Goal: Navigation & Orientation: Find specific page/section

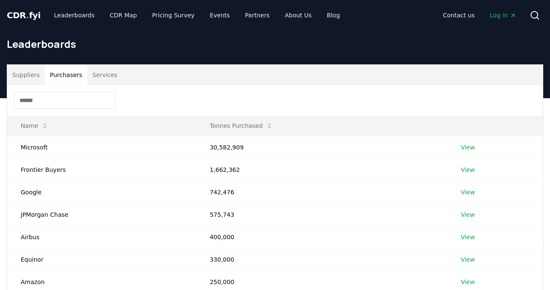
click at [73, 99] on input at bounding box center [64, 100] width 101 height 17
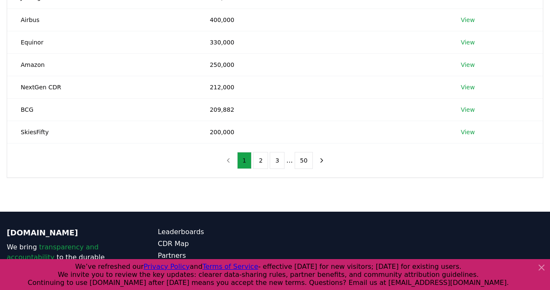
scroll to position [217, 0]
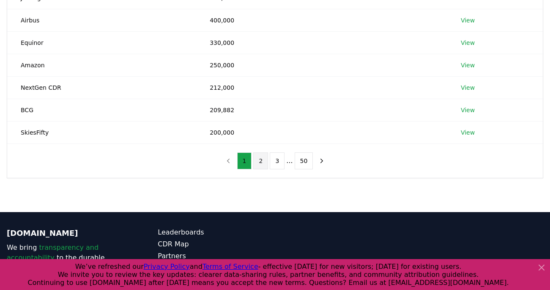
click at [262, 159] on button "2" at bounding box center [260, 160] width 15 height 17
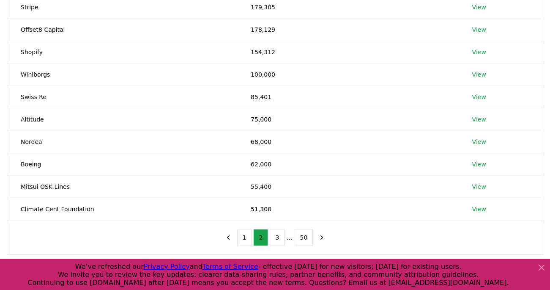
scroll to position [140, 0]
click at [279, 238] on button "3" at bounding box center [277, 236] width 15 height 17
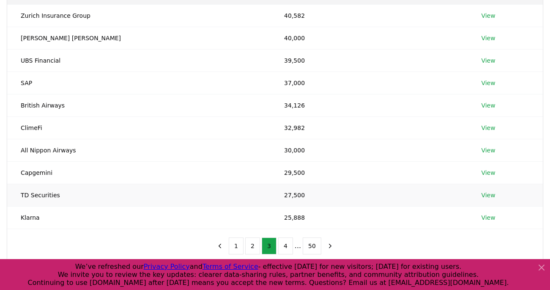
scroll to position [133, 0]
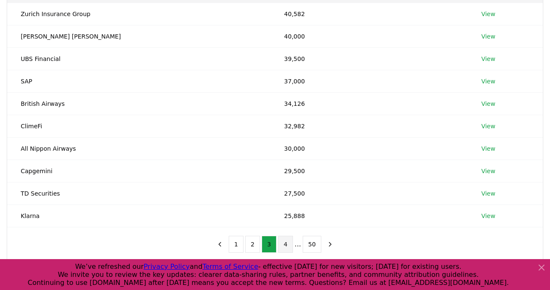
click at [282, 245] on button "4" at bounding box center [285, 244] width 15 height 17
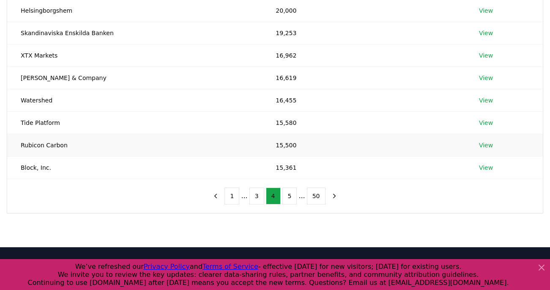
scroll to position [223, 0]
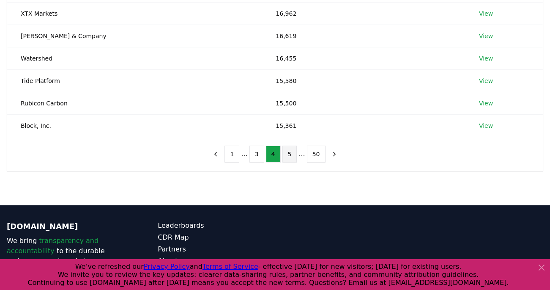
click at [292, 151] on button "5" at bounding box center [289, 153] width 15 height 17
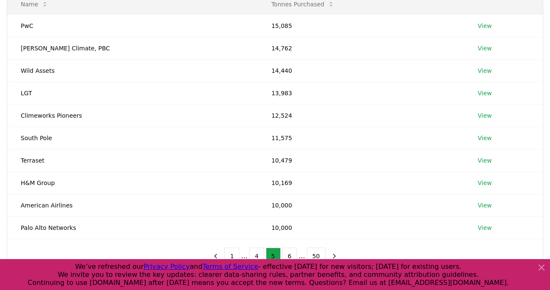
scroll to position [122, 0]
click at [288, 252] on button "6" at bounding box center [289, 255] width 15 height 17
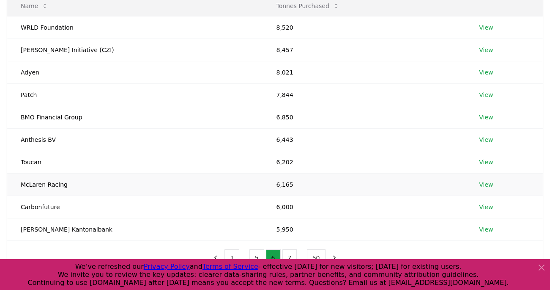
scroll to position [122, 0]
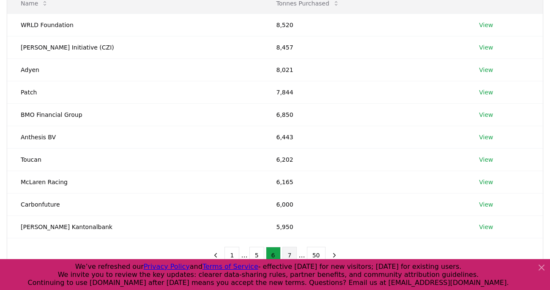
click at [289, 251] on button "7" at bounding box center [289, 255] width 15 height 17
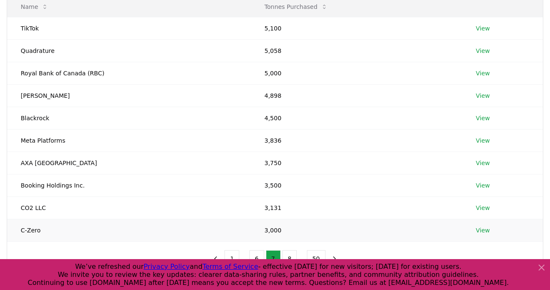
scroll to position [120, 0]
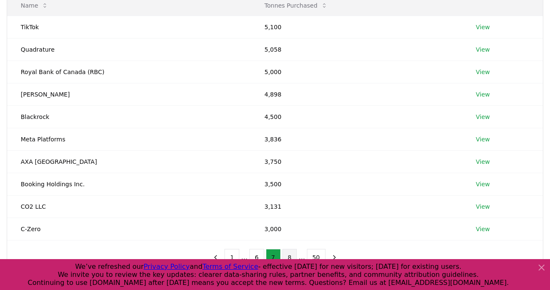
click at [291, 254] on button "8" at bounding box center [289, 257] width 15 height 17
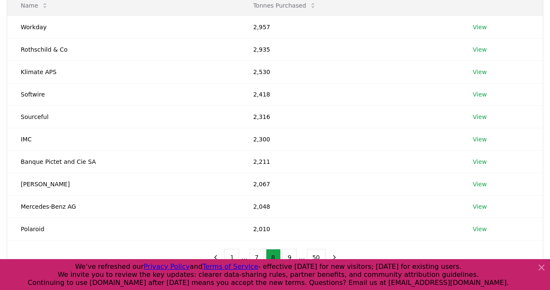
click at [543, 268] on icon at bounding box center [542, 267] width 10 height 10
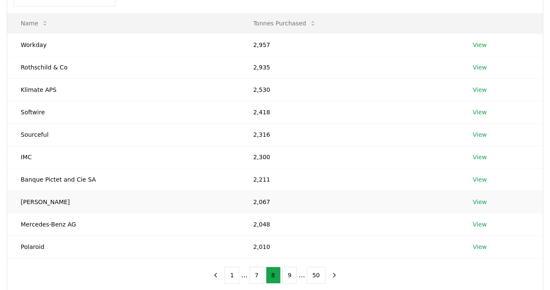
scroll to position [104, 0]
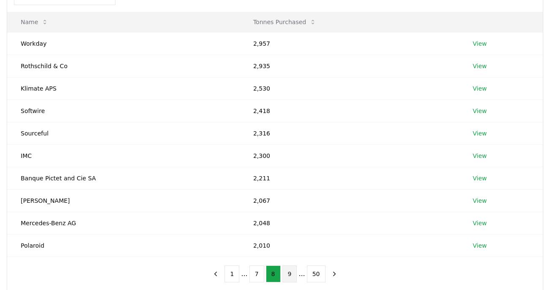
click at [289, 274] on button "9" at bounding box center [289, 273] width 15 height 17
